Goal: Go to known website: Go to known website

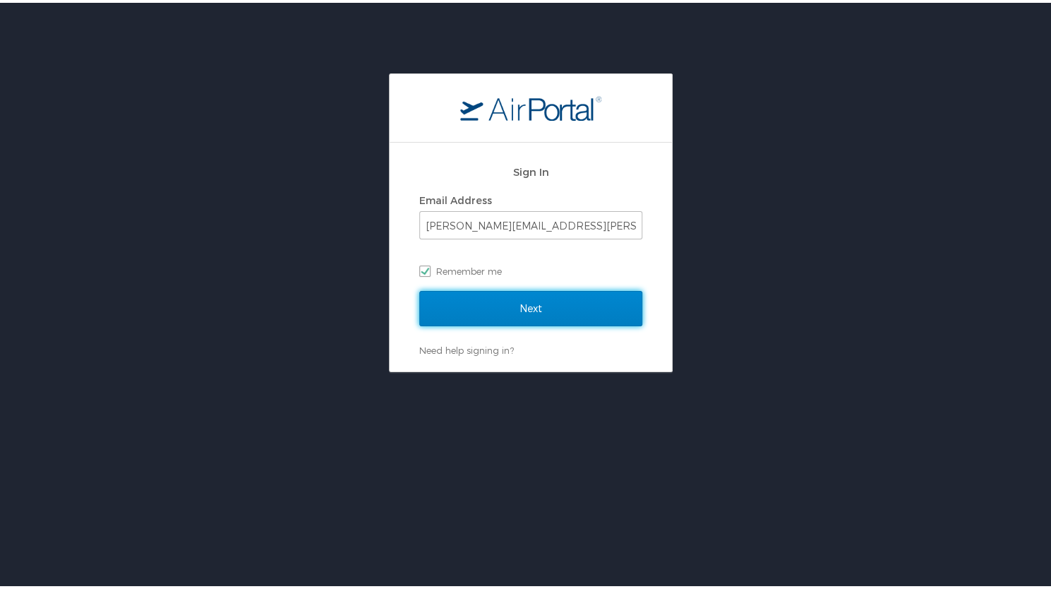
click at [607, 315] on input "Next" at bounding box center [530, 305] width 223 height 35
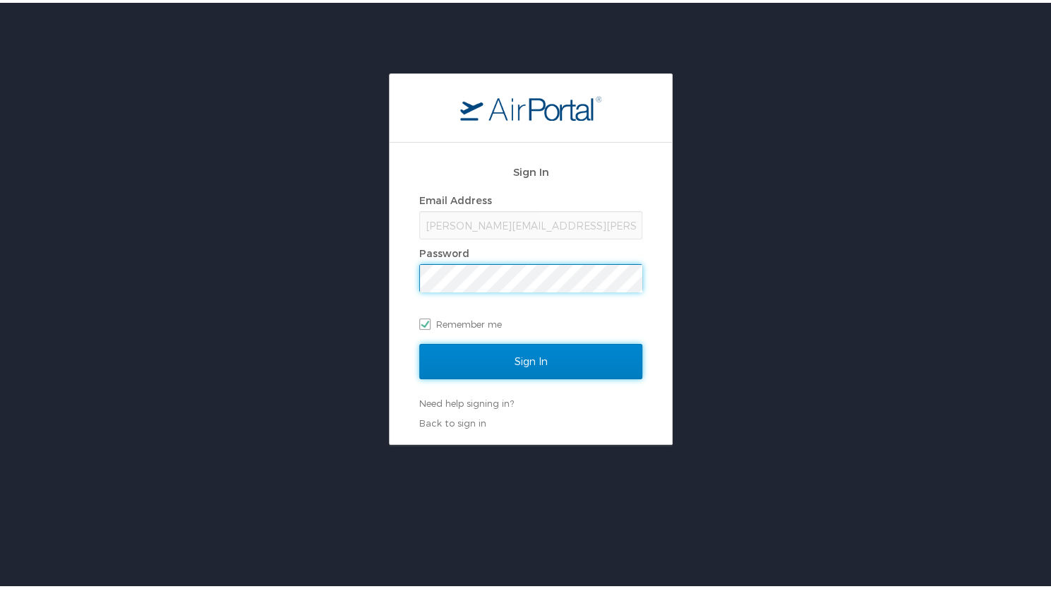
click at [586, 355] on input "Sign In" at bounding box center [530, 358] width 223 height 35
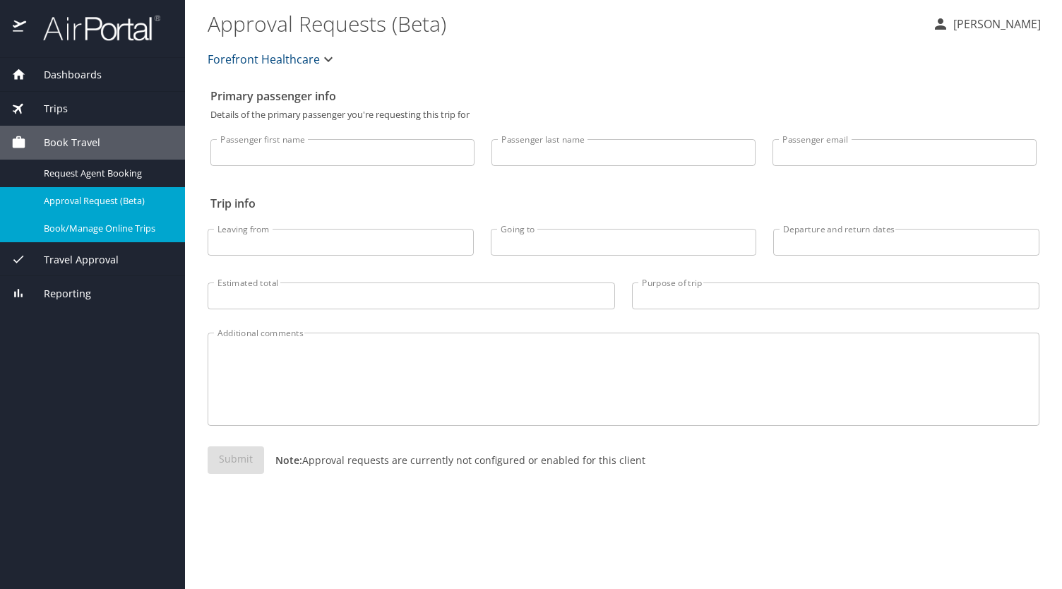
click at [153, 232] on span "Book/Manage Online Trips" at bounding box center [106, 228] width 124 height 13
